Goal: Task Accomplishment & Management: Manage account settings

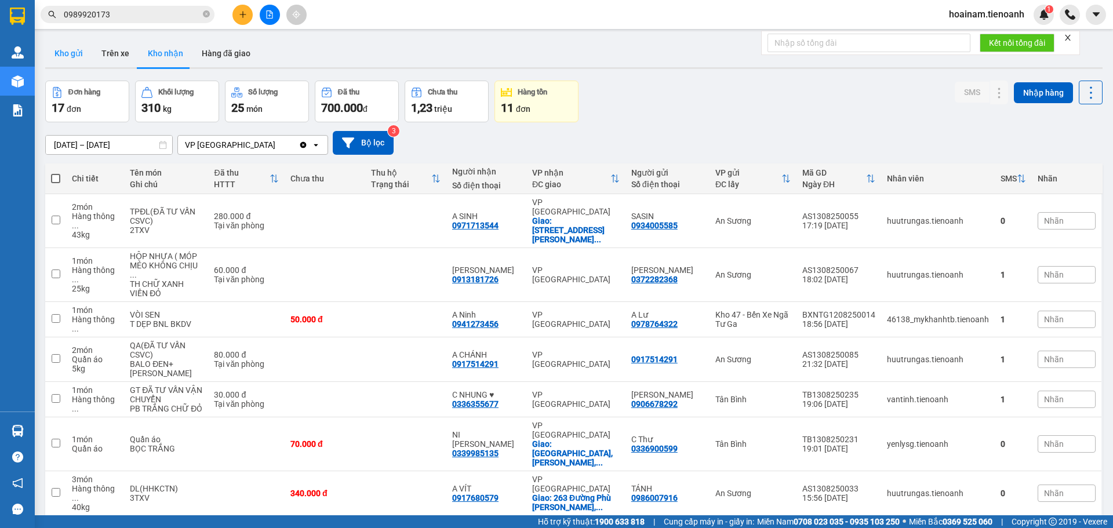
click at [58, 56] on button "Kho gửi" at bounding box center [68, 53] width 47 height 28
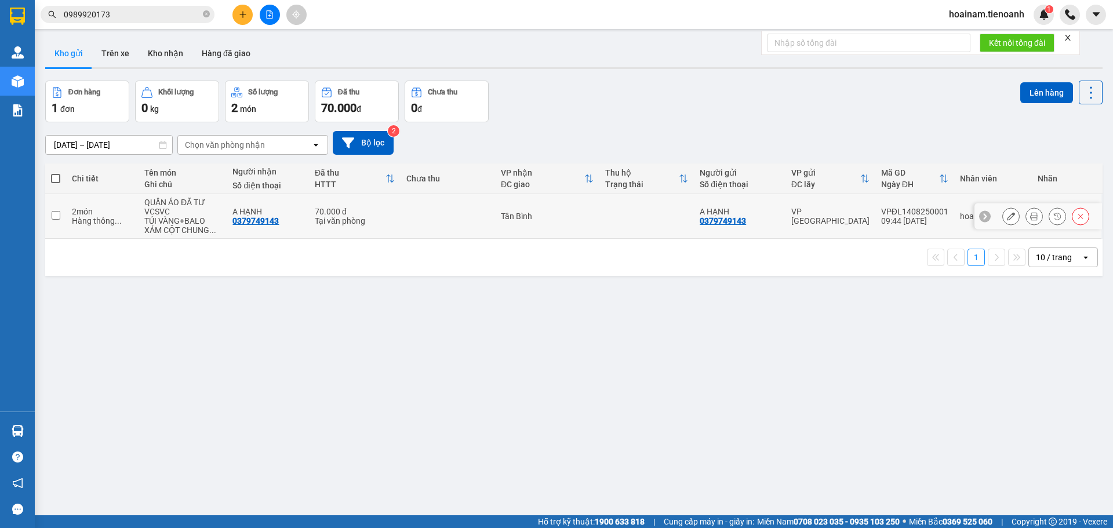
click at [552, 210] on td "Tân Bình" at bounding box center [547, 216] width 104 height 45
checkbox input "true"
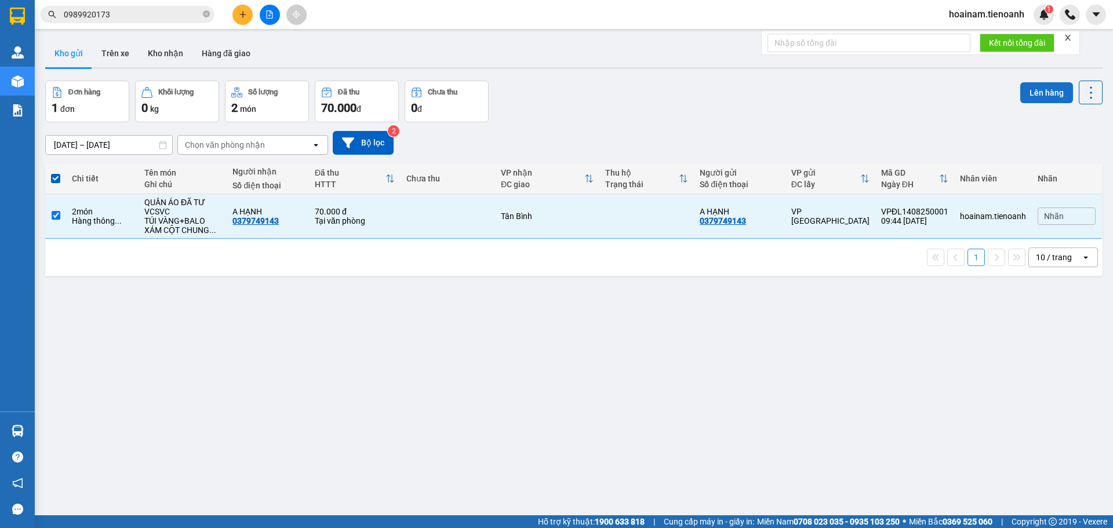
click at [1028, 97] on button "Lên hàng" at bounding box center [1046, 92] width 53 height 21
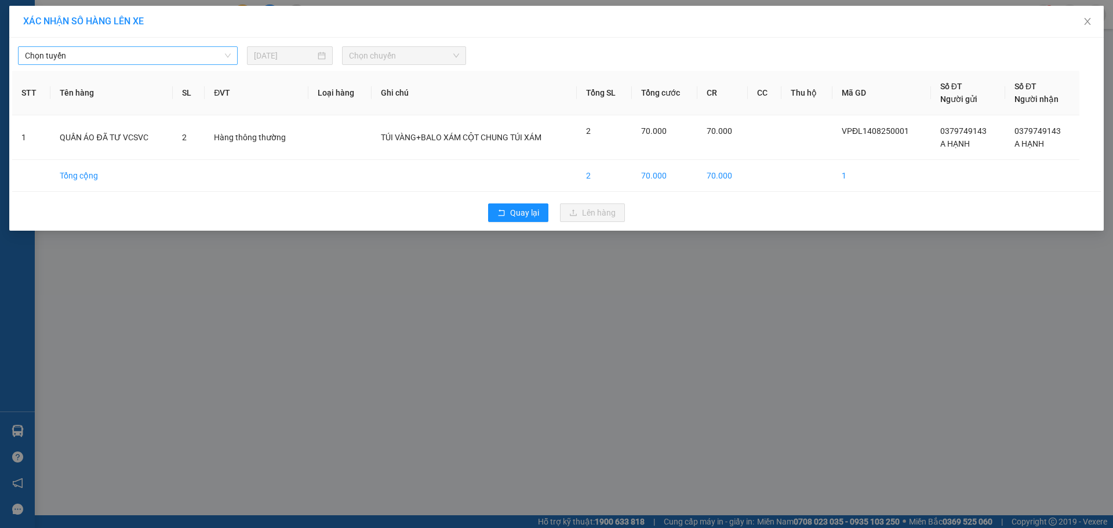
drag, startPoint x: 161, startPoint y: 55, endPoint x: 137, endPoint y: 64, distance: 25.5
click at [155, 58] on span "Chọn tuyến" at bounding box center [128, 55] width 206 height 17
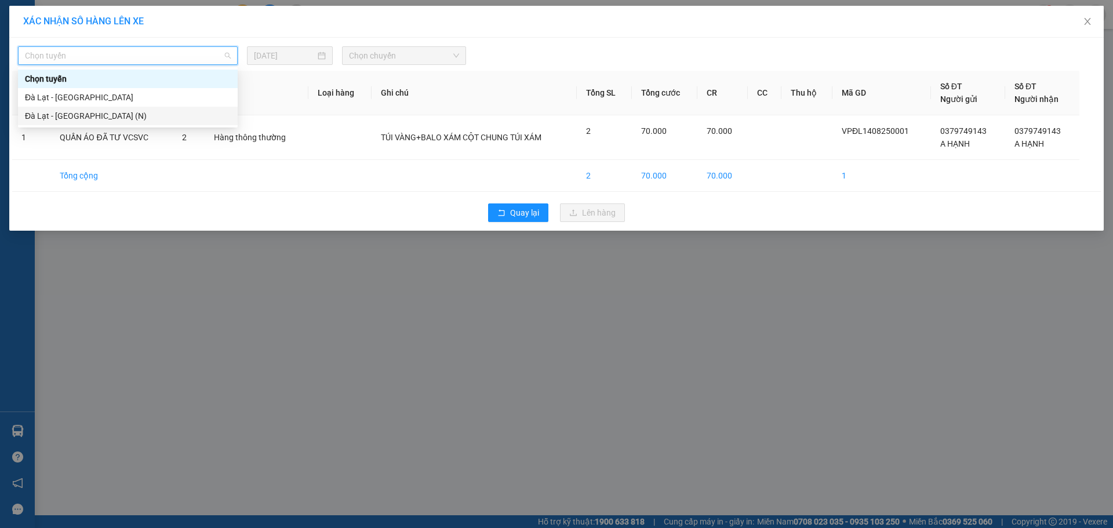
click at [50, 111] on div "Đà Lạt - [GEOGRAPHIC_DATA] (N)" at bounding box center [128, 116] width 206 height 13
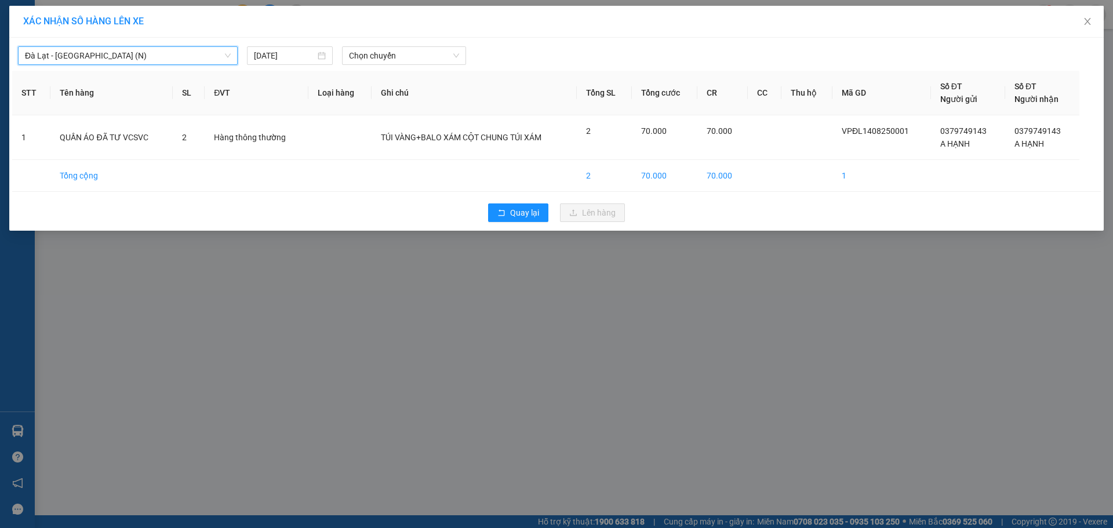
click at [371, 69] on div "[GEOGRAPHIC_DATA] - [GEOGRAPHIC_DATA] (N) [GEOGRAPHIC_DATA] - [GEOGRAPHIC_DATA]…" at bounding box center [556, 134] width 1094 height 193
click at [376, 63] on span "Chọn chuyến" at bounding box center [404, 55] width 110 height 17
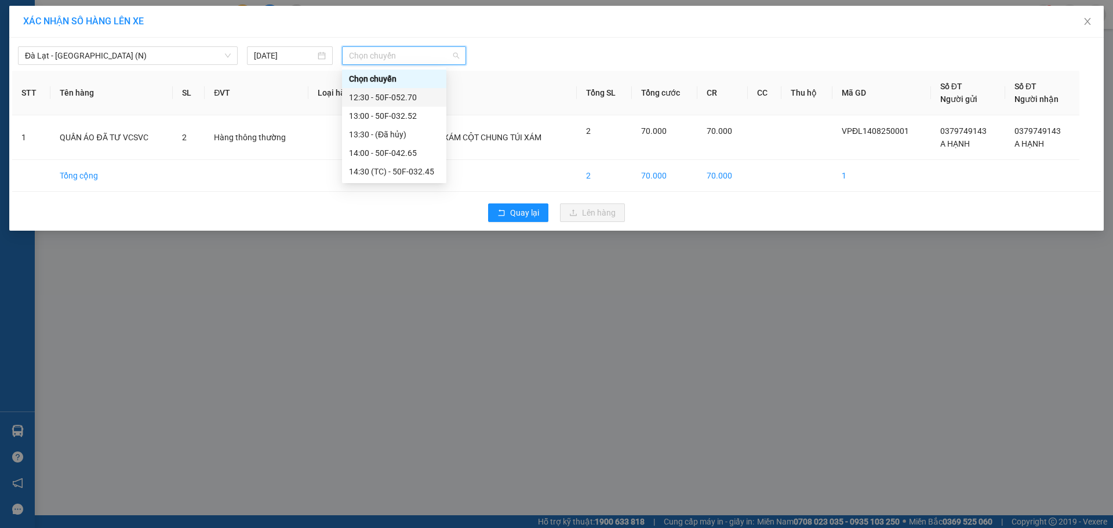
click at [378, 92] on div "12:30 - 50F-052.70" at bounding box center [394, 97] width 90 height 13
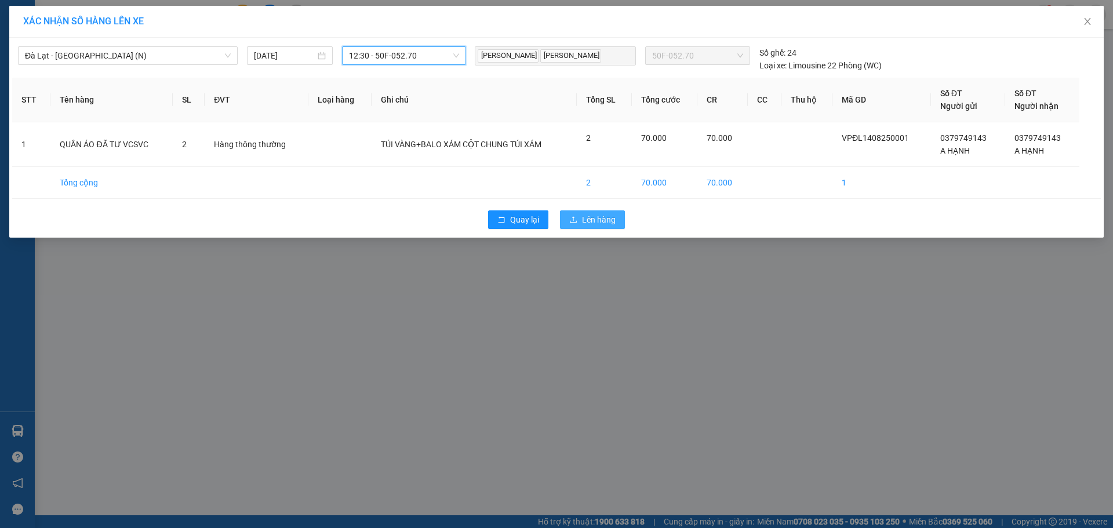
click at [610, 225] on span "Lên hàng" at bounding box center [599, 219] width 34 height 13
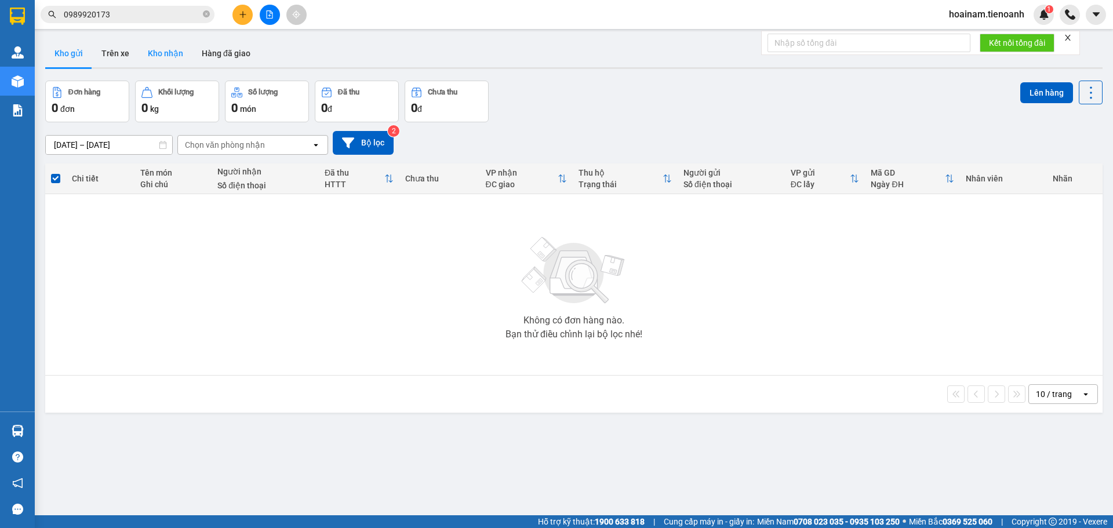
click at [160, 52] on button "Kho nhận" at bounding box center [165, 53] width 54 height 28
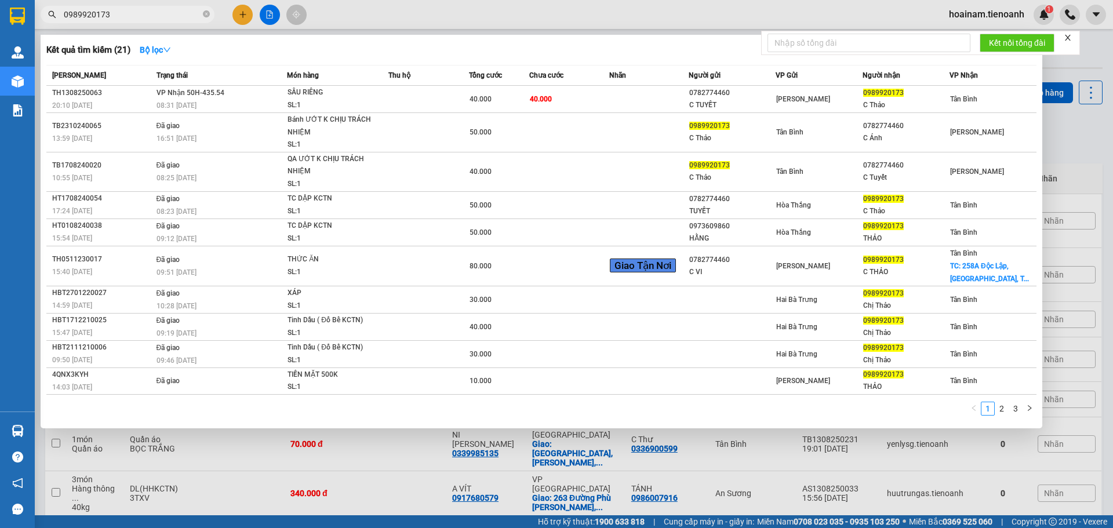
drag, startPoint x: 129, startPoint y: 16, endPoint x: 42, endPoint y: 17, distance: 86.9
click at [42, 17] on span "0989920173" at bounding box center [128, 14] width 174 height 17
paste input "02524860"
type input "0902524860"
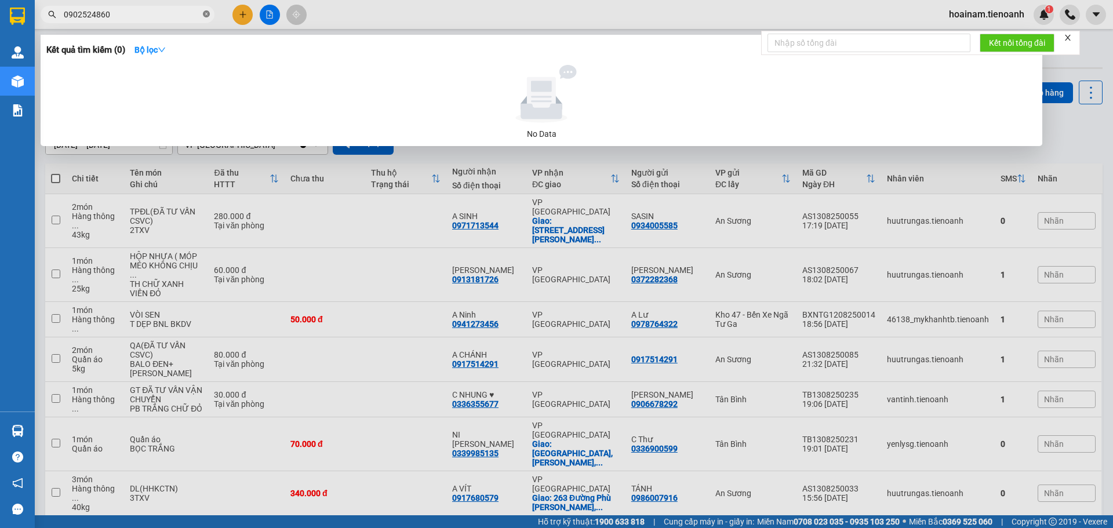
click at [203, 14] on icon "close-circle" at bounding box center [206, 13] width 7 height 7
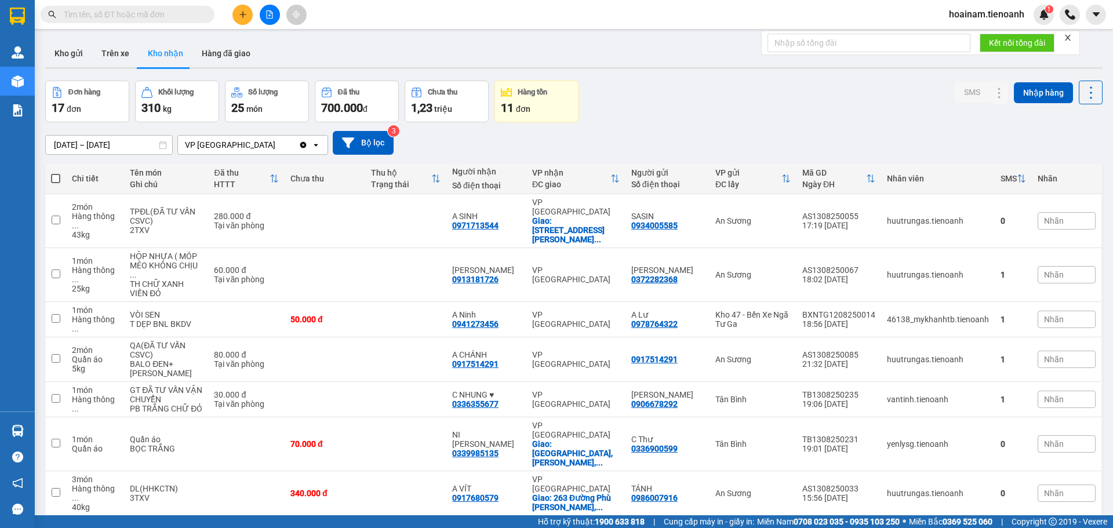
click at [152, 17] on input "text" at bounding box center [132, 14] width 137 height 13
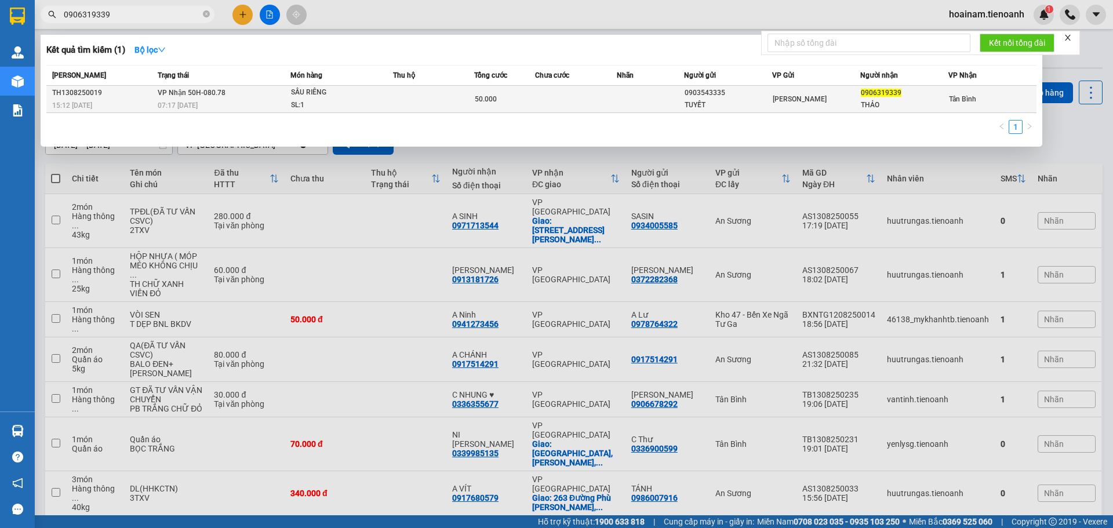
type input "0906319339"
click at [360, 94] on div "SẦU RIÊNG" at bounding box center [334, 92] width 87 height 13
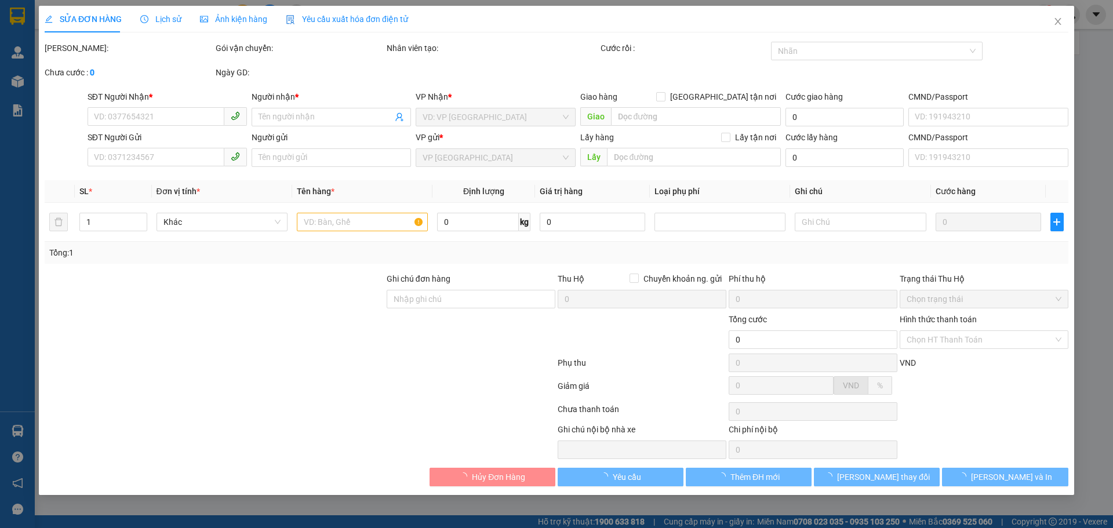
type input "0906319339"
type input "THẢO"
type input "0903543335"
type input "TUYẾT"
type input "240229385"
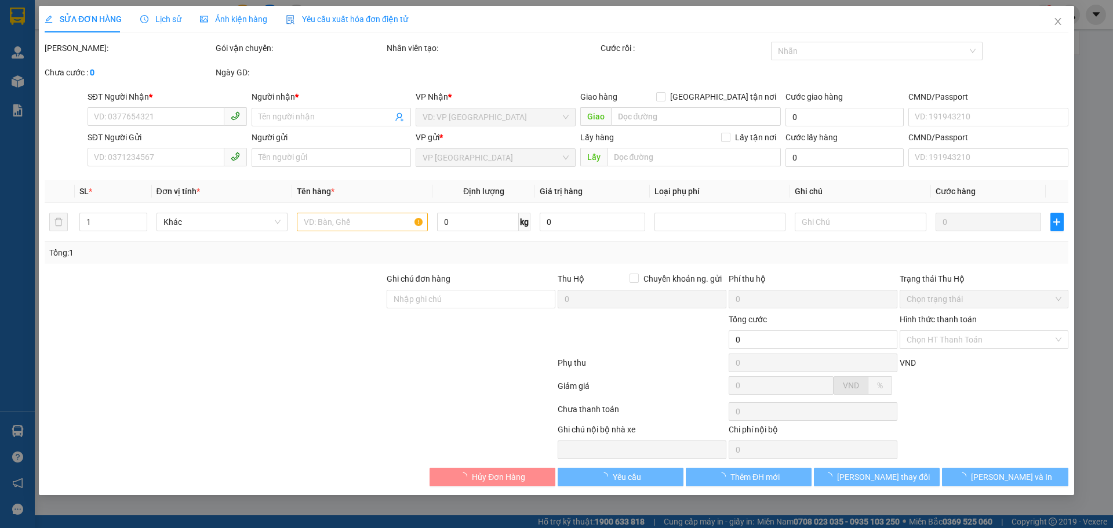
type input "50.000"
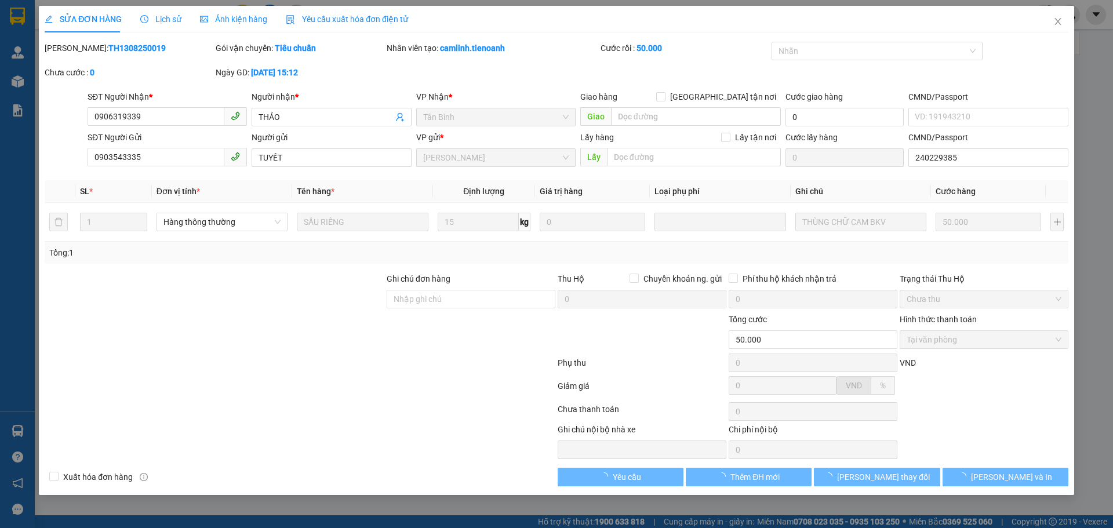
click at [169, 24] on span "Lịch sử" at bounding box center [160, 18] width 41 height 9
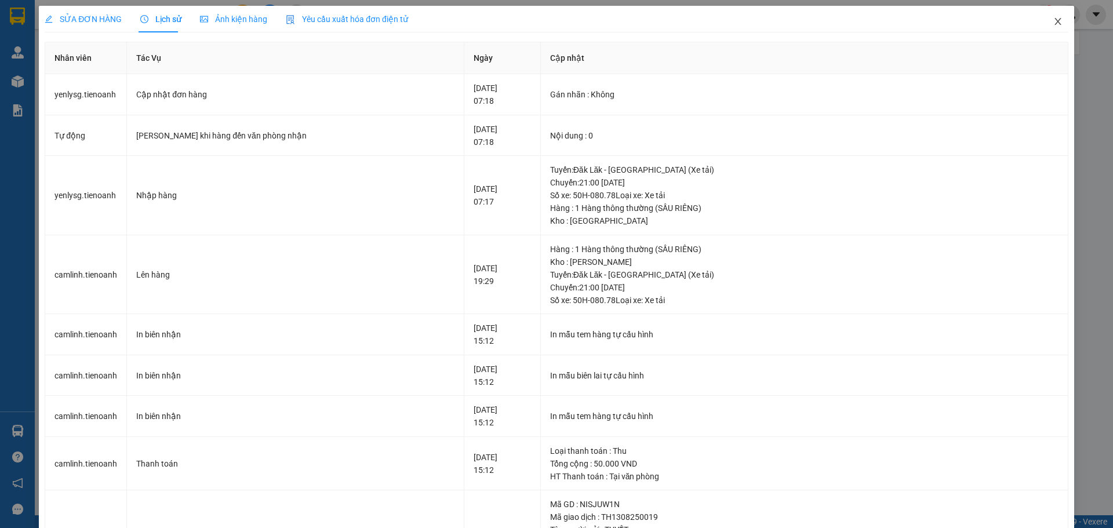
click at [1041, 24] on span "Close" at bounding box center [1057, 22] width 32 height 32
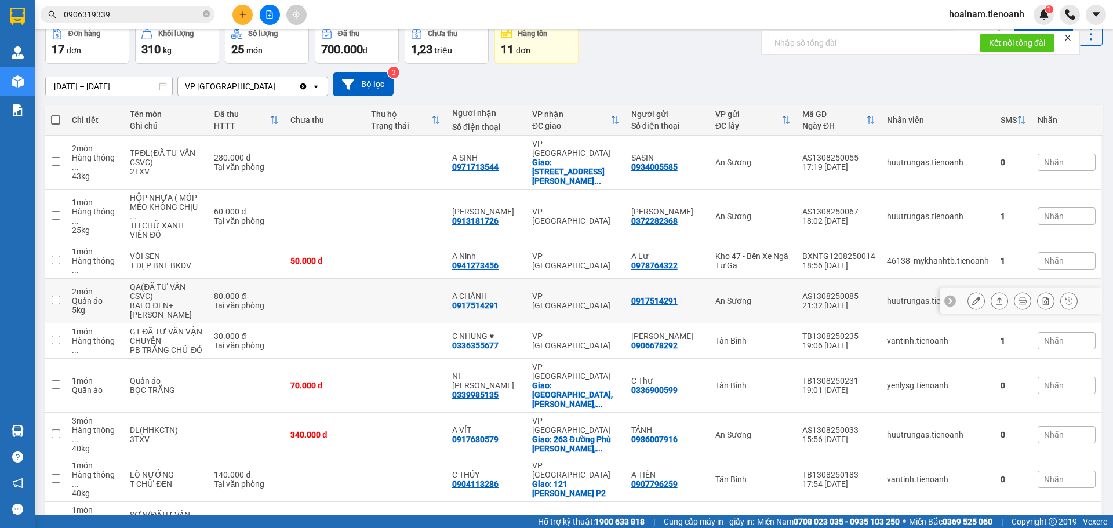
scroll to position [116, 0]
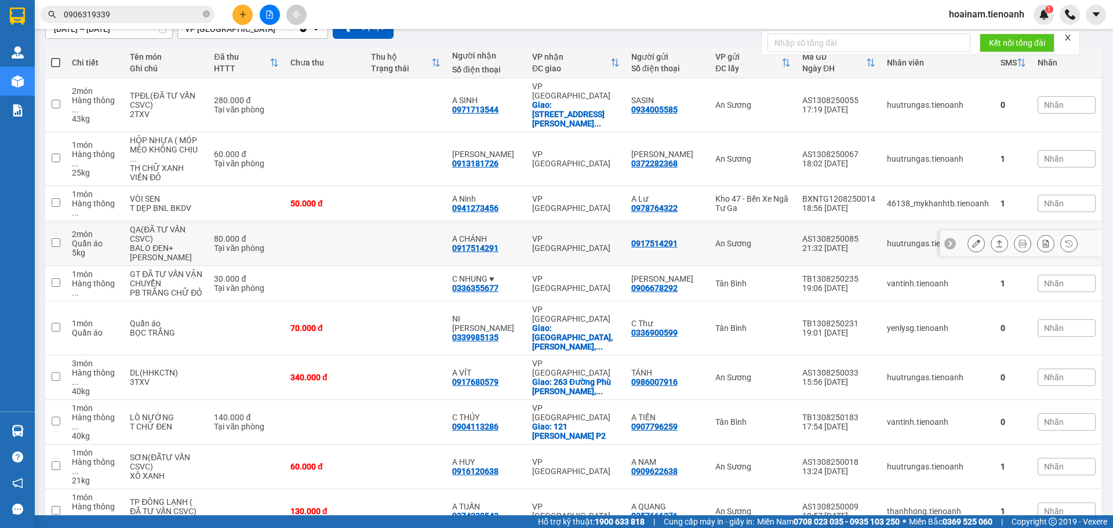
click at [389, 221] on td at bounding box center [405, 243] width 81 height 45
checkbox input "true"
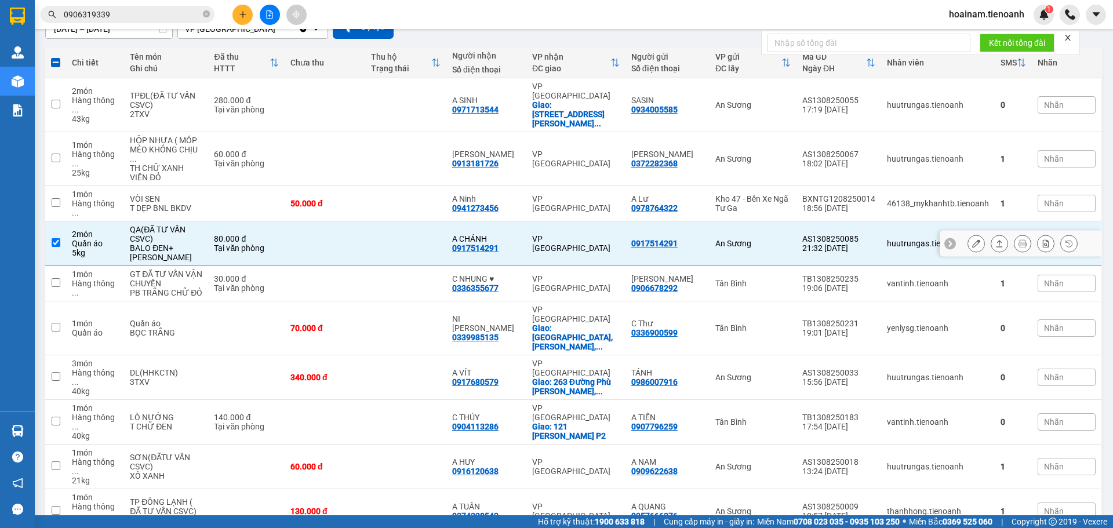
click at [972, 239] on icon at bounding box center [976, 243] width 8 height 8
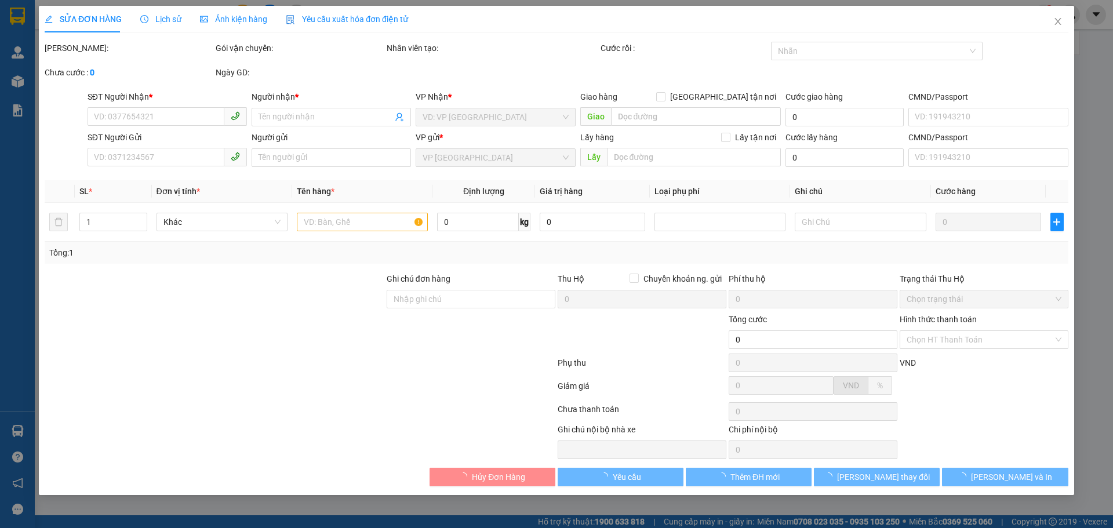
type input "0917514291"
type input "A CHÁNH"
type input "0917514291"
type input "80.000"
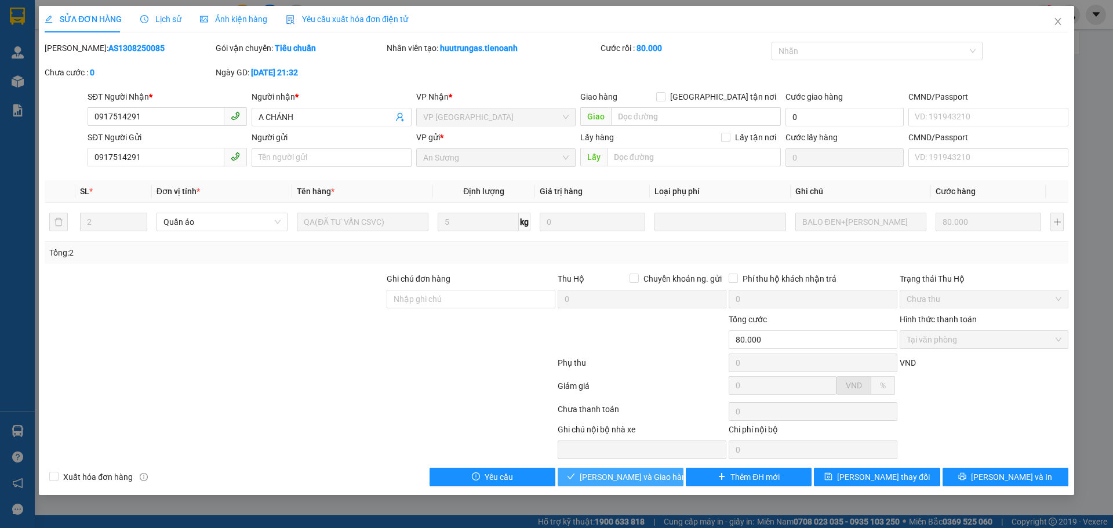
click at [632, 476] on span "[PERSON_NAME] và Giao hàng" at bounding box center [634, 476] width 111 height 13
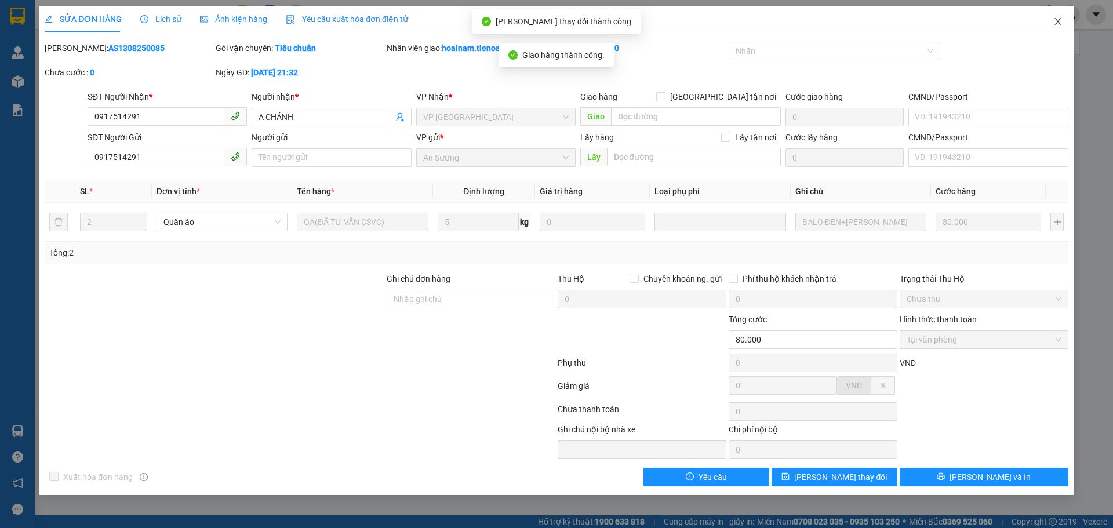
click at [1060, 21] on icon "close" at bounding box center [1057, 21] width 9 height 9
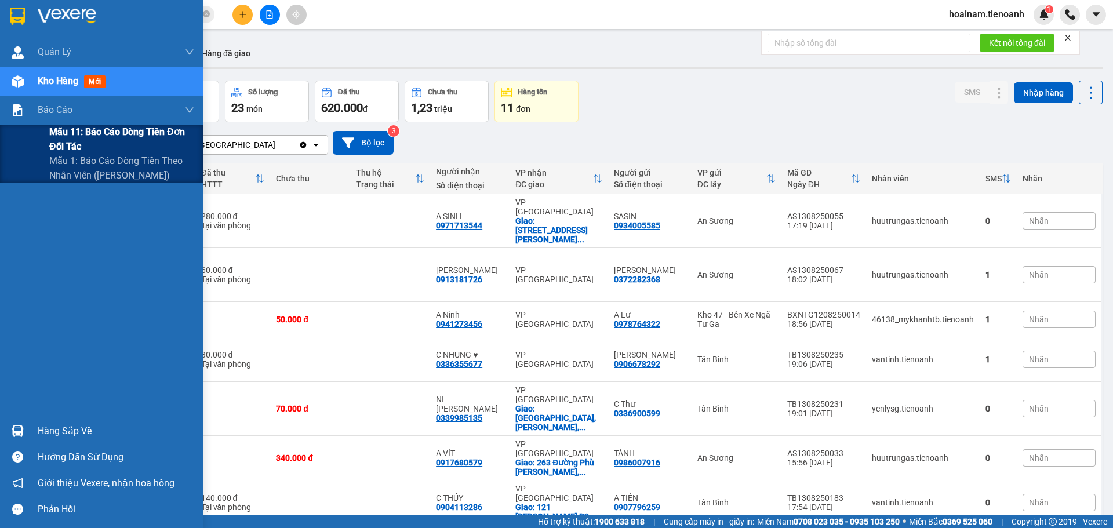
drag, startPoint x: 75, startPoint y: 159, endPoint x: 63, endPoint y: 152, distance: 13.8
click at [75, 160] on span "Mẫu 1: Báo cáo dòng tiền theo nhân viên ([PERSON_NAME])" at bounding box center [121, 168] width 145 height 29
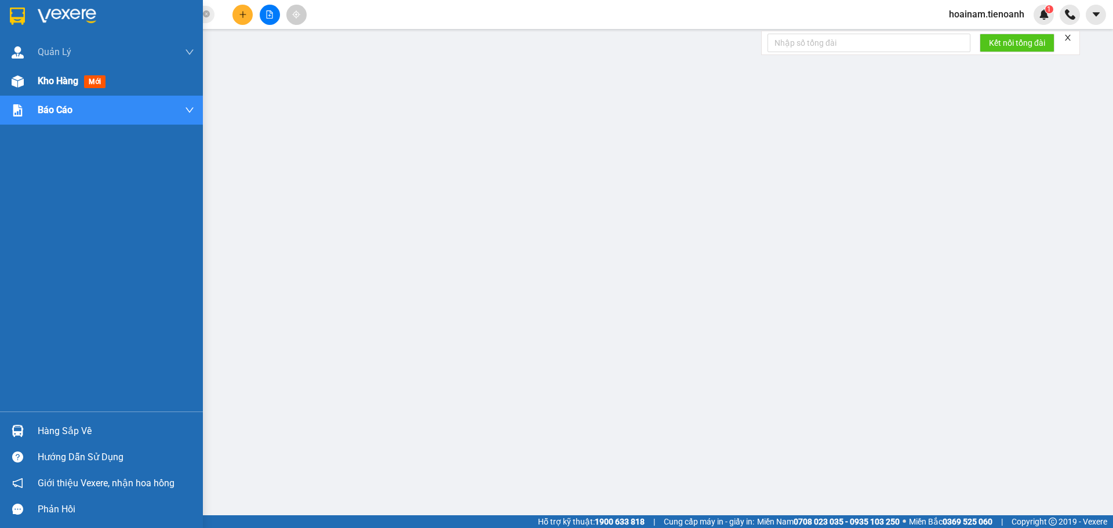
drag, startPoint x: 54, startPoint y: 78, endPoint x: 52, endPoint y: 86, distance: 8.4
click at [54, 78] on span "Kho hàng" at bounding box center [58, 80] width 41 height 11
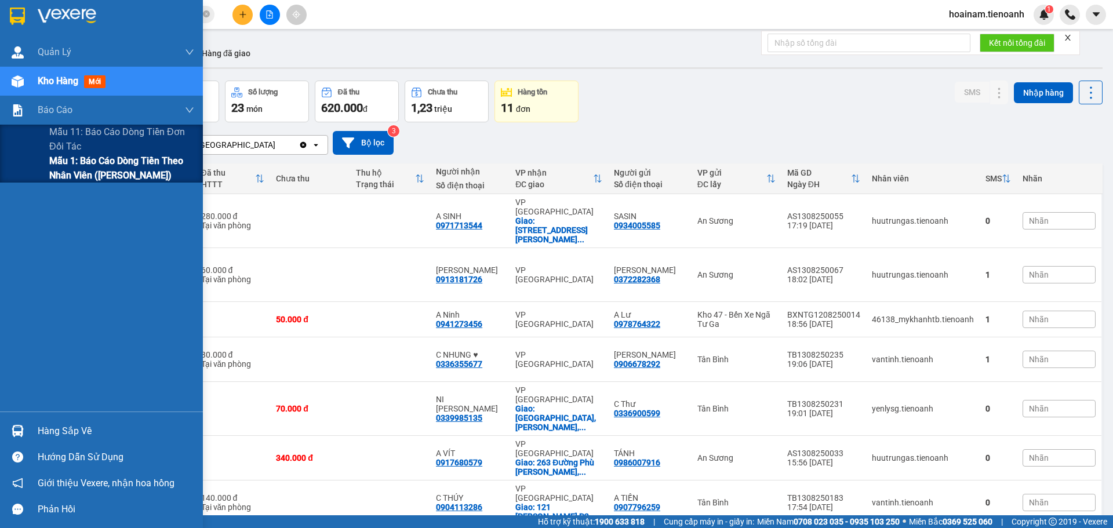
click at [52, 170] on span "Mẫu 1: Báo cáo dòng tiền theo nhân viên ([PERSON_NAME])" at bounding box center [121, 168] width 145 height 29
